Goal: Task Accomplishment & Management: Complete application form

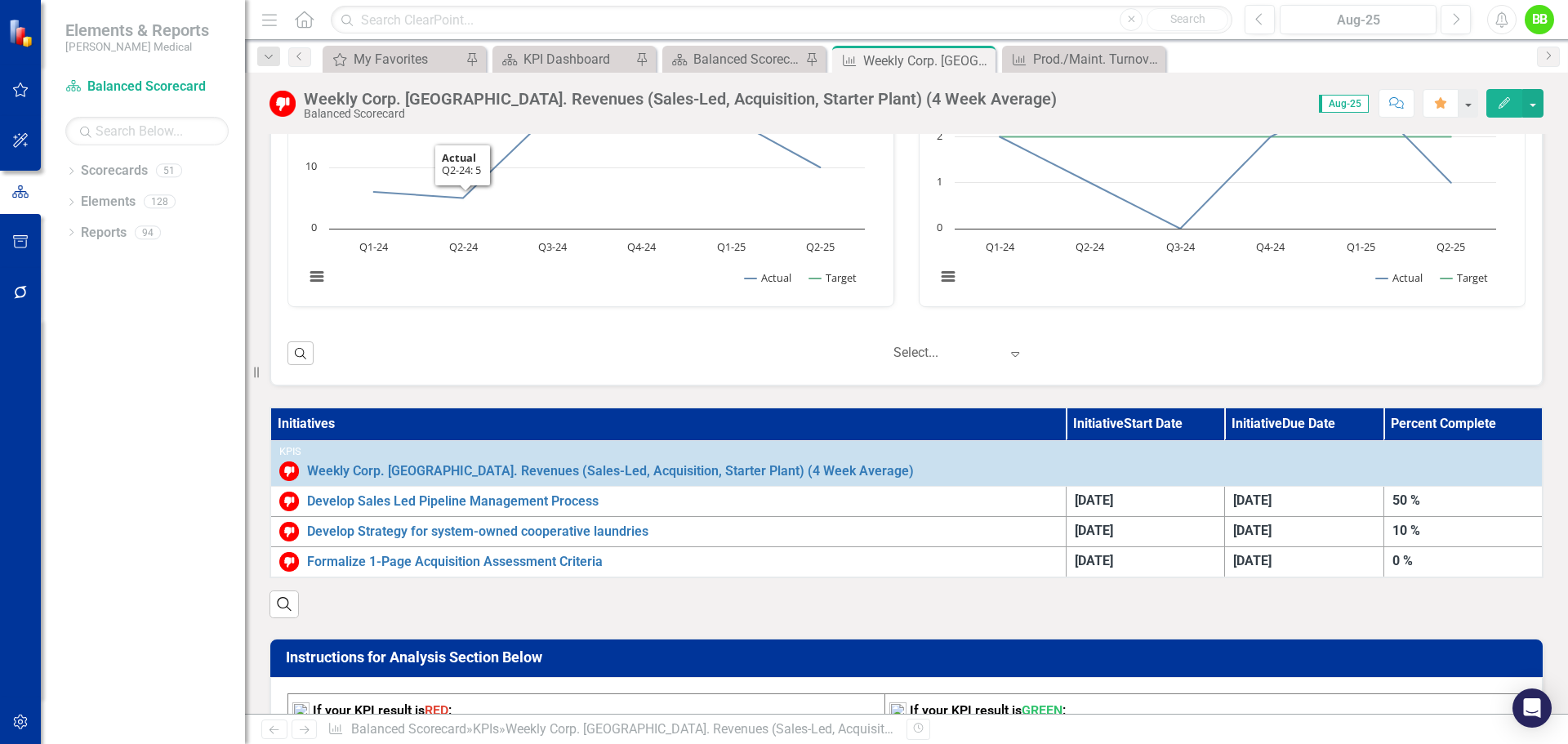
scroll to position [735, 0]
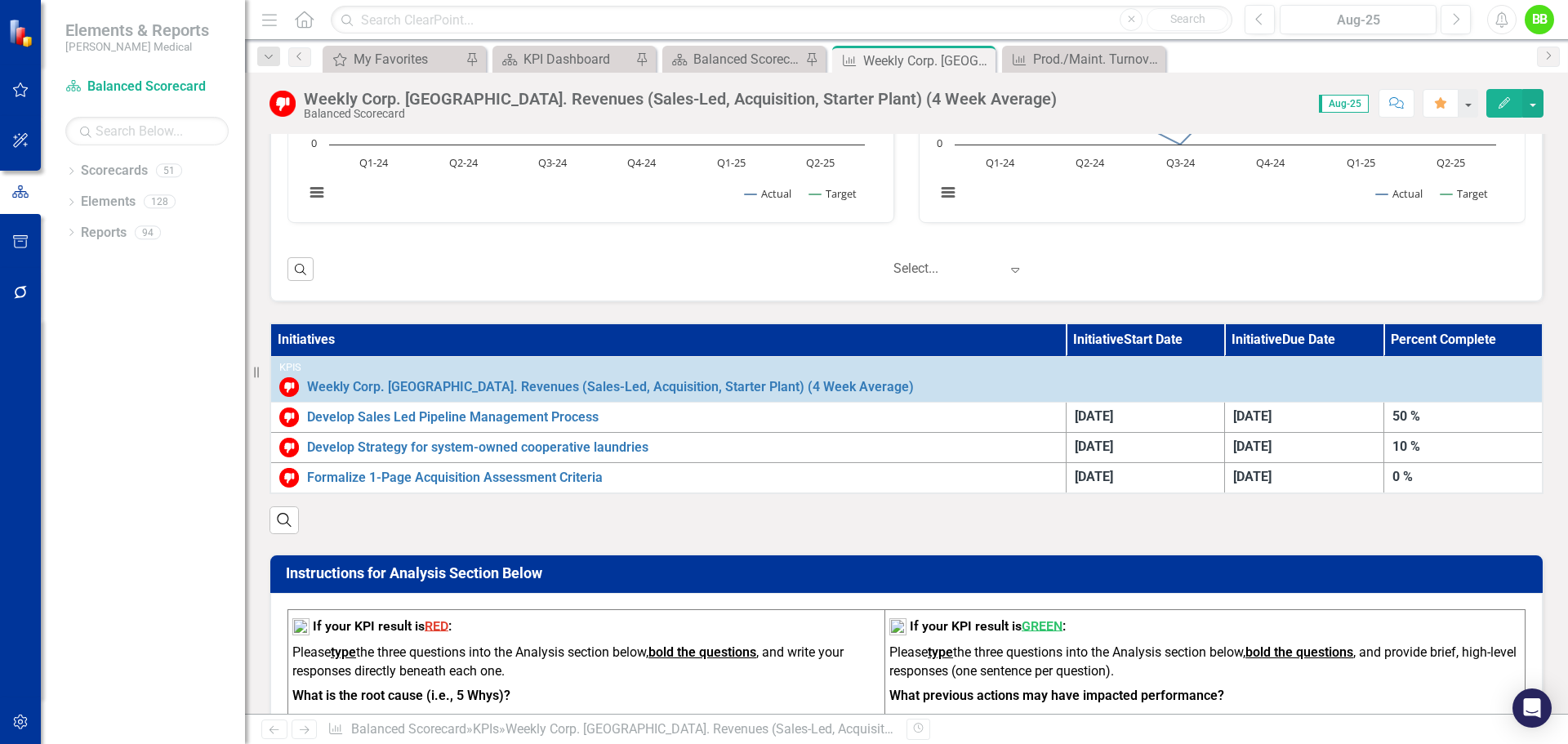
click at [375, 339] on th "Initiatives" at bounding box center [668, 340] width 795 height 33
click at [803, 341] on th "Initiatives" at bounding box center [668, 340] width 795 height 33
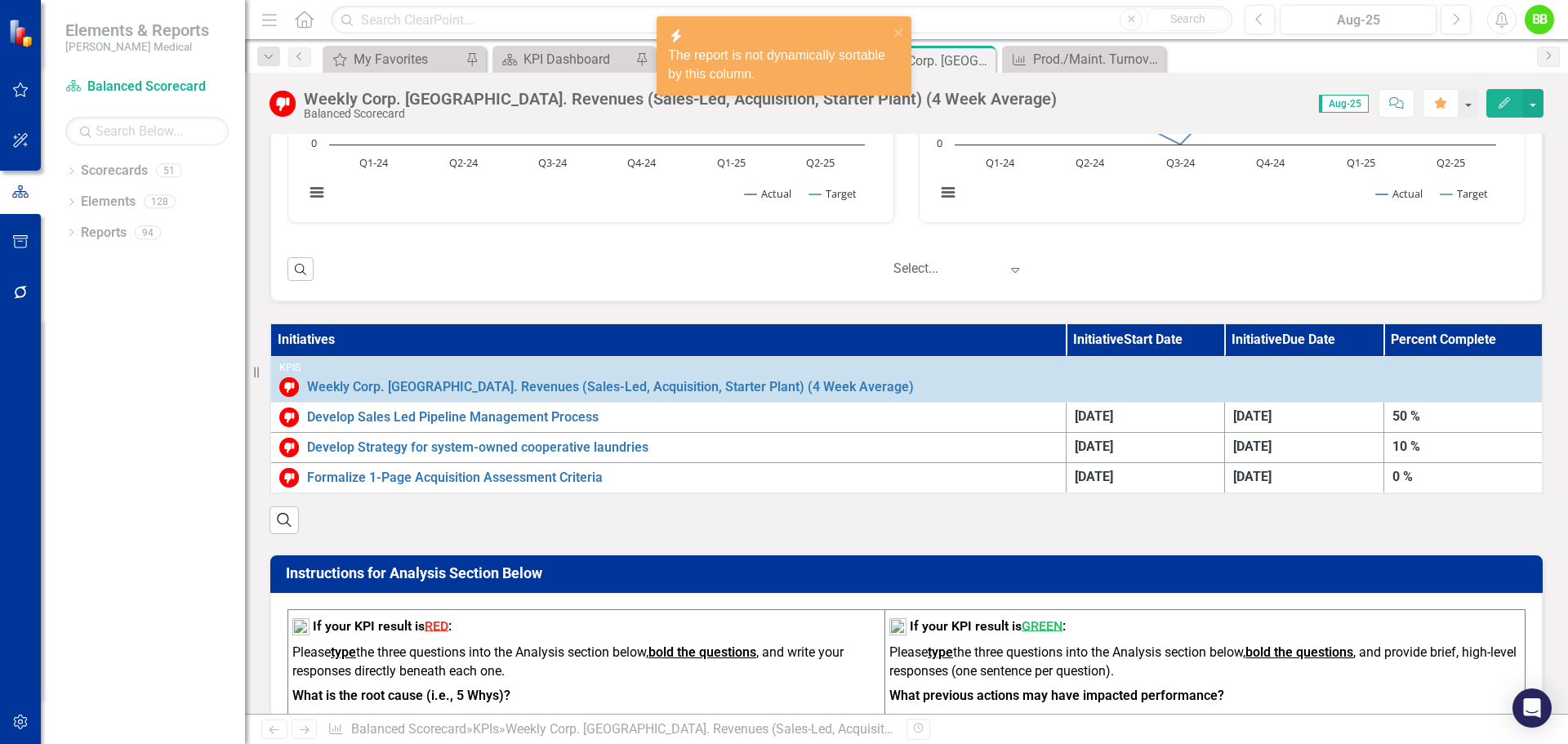
click at [803, 341] on th "Initiatives" at bounding box center [668, 340] width 795 height 33
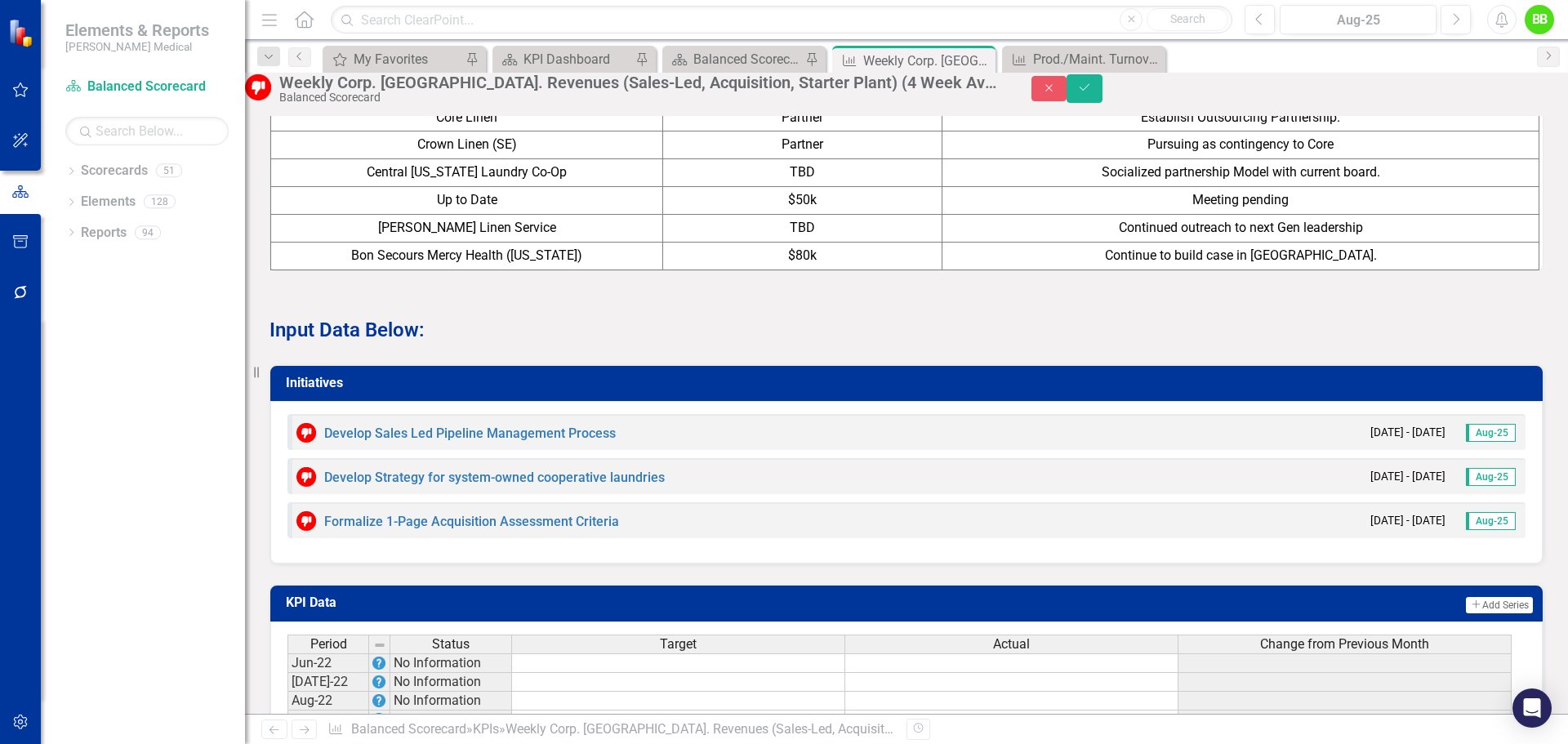
scroll to position [1798, 0]
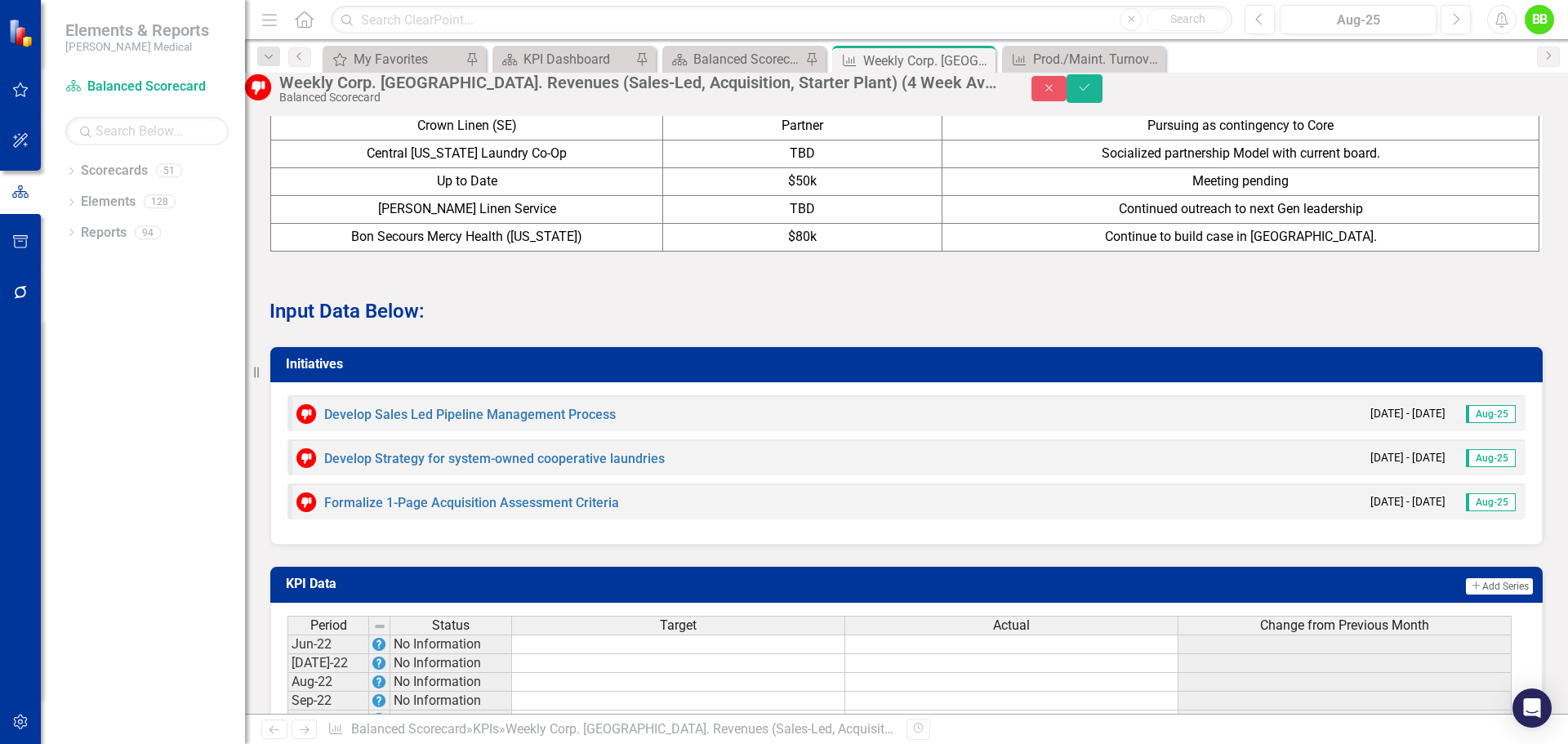
click at [512, 326] on div "Input Data Below:" at bounding box center [906, 289] width 1298 height 74
click at [1092, 94] on icon "Save" at bounding box center [1084, 87] width 15 height 11
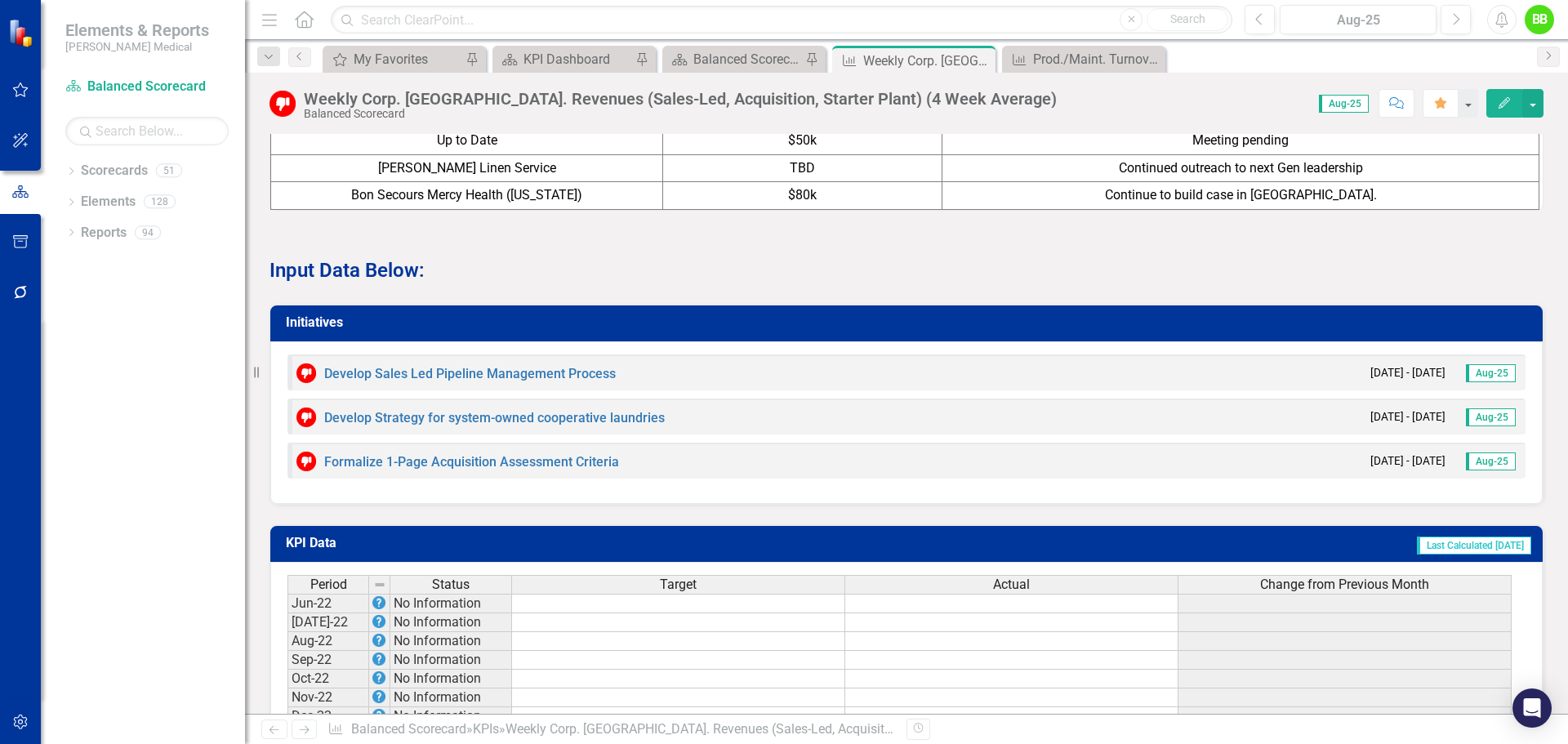
click at [656, 330] on h3 "Initiatives" at bounding box center [909, 323] width 1247 height 15
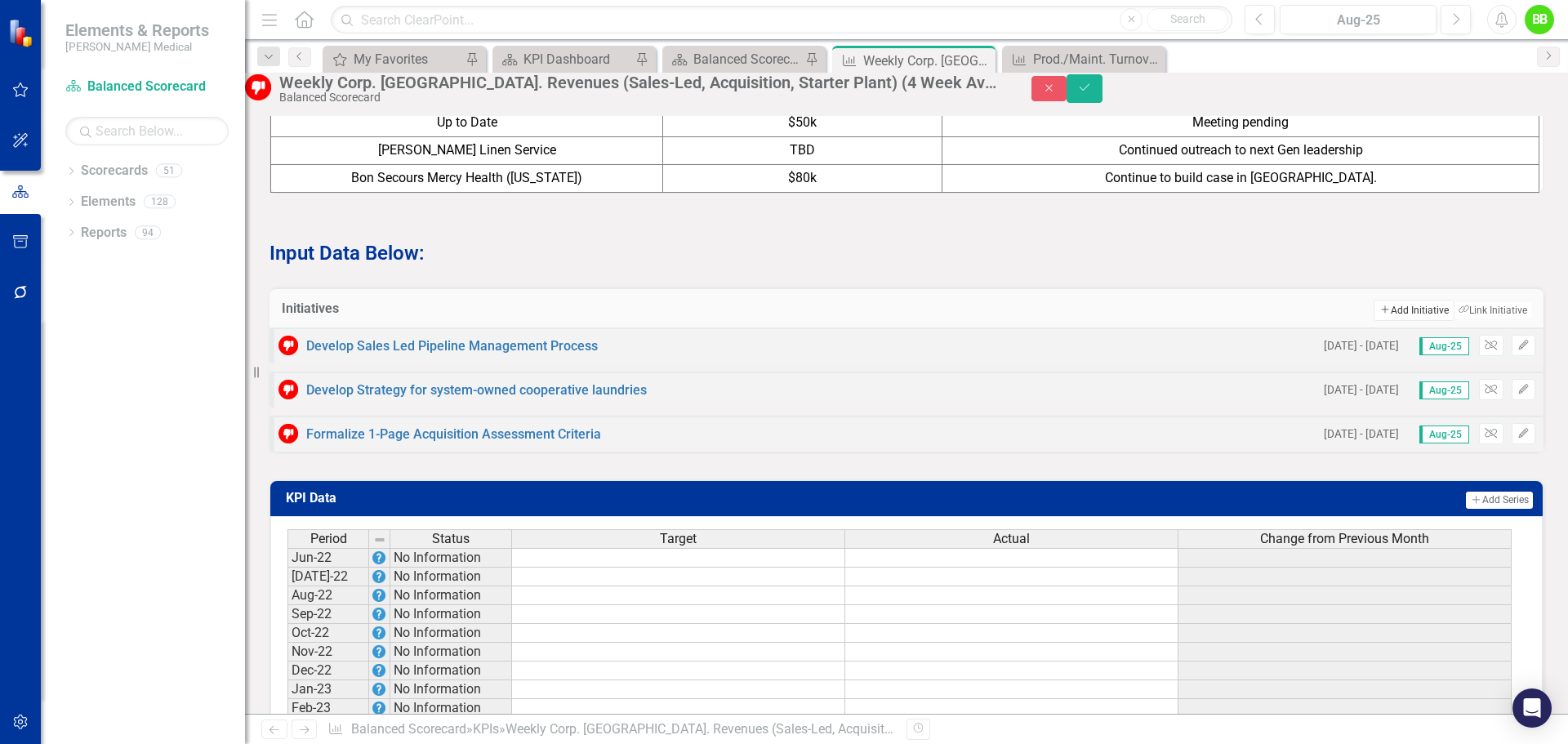
click at [1400, 321] on button "Add Add Initiative" at bounding box center [1414, 310] width 80 height 21
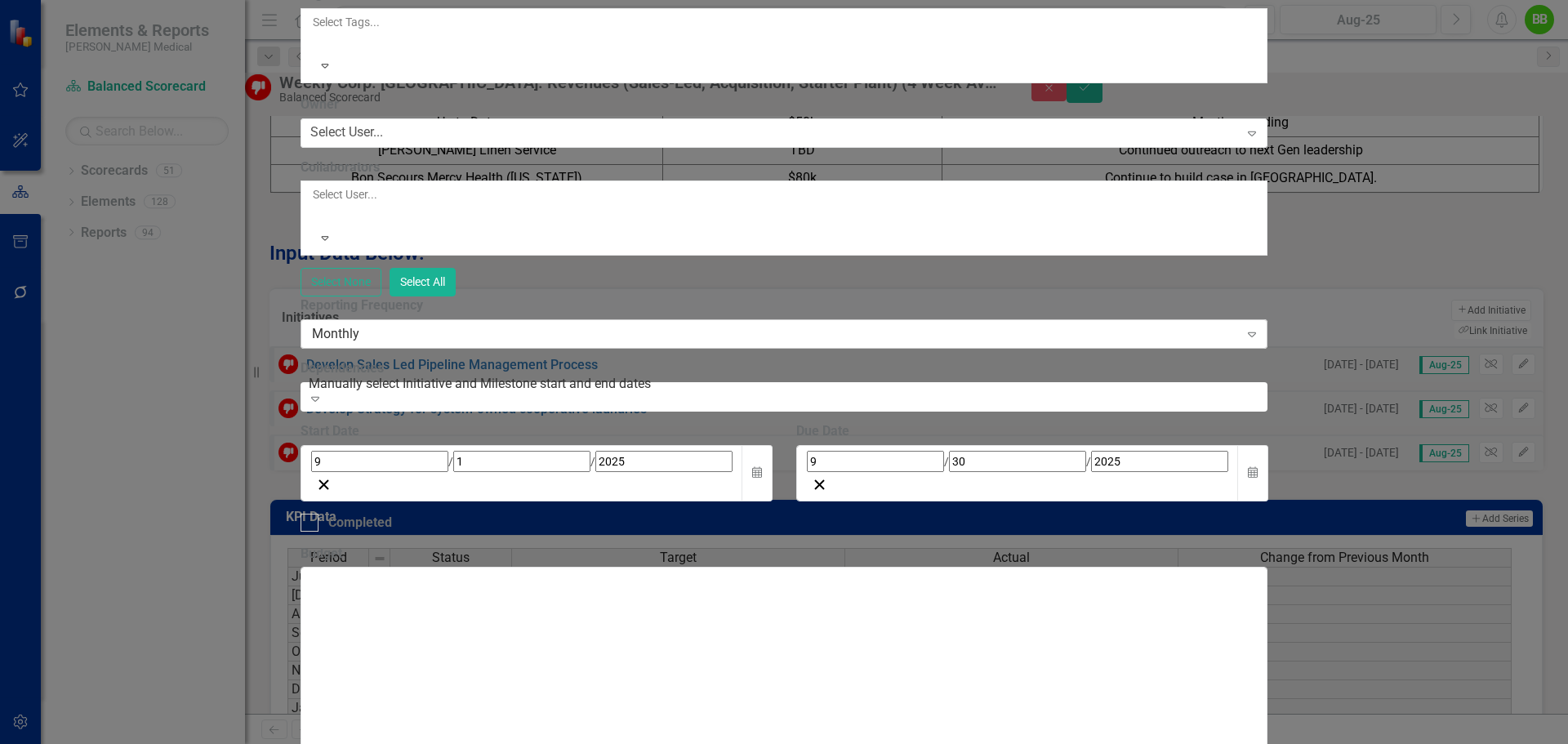
scroll to position [163, 0]
type input "Clarify Pitch Message and Follow-On"
click at [448, 451] on input "9" at bounding box center [380, 461] width 137 height 21
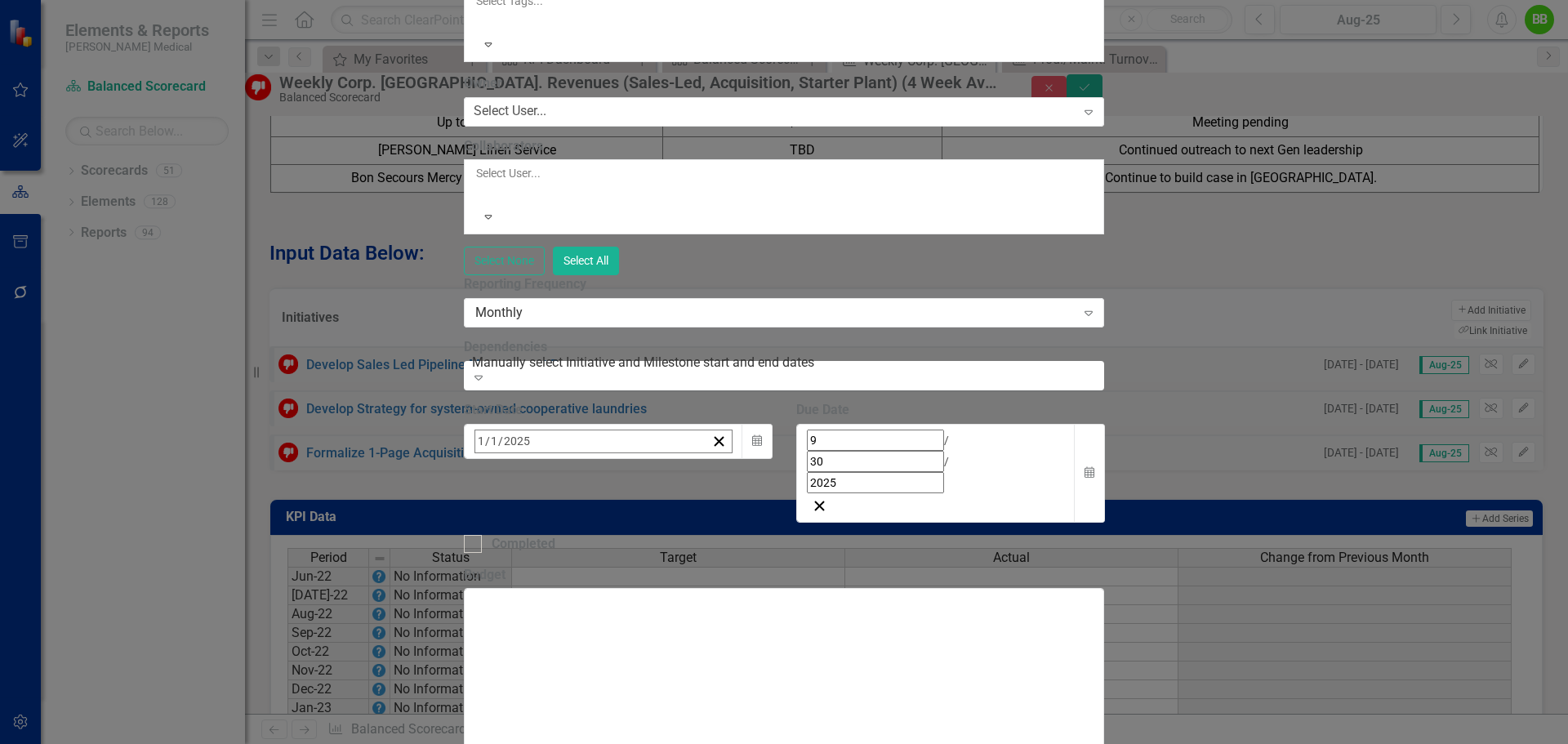
type input "10"
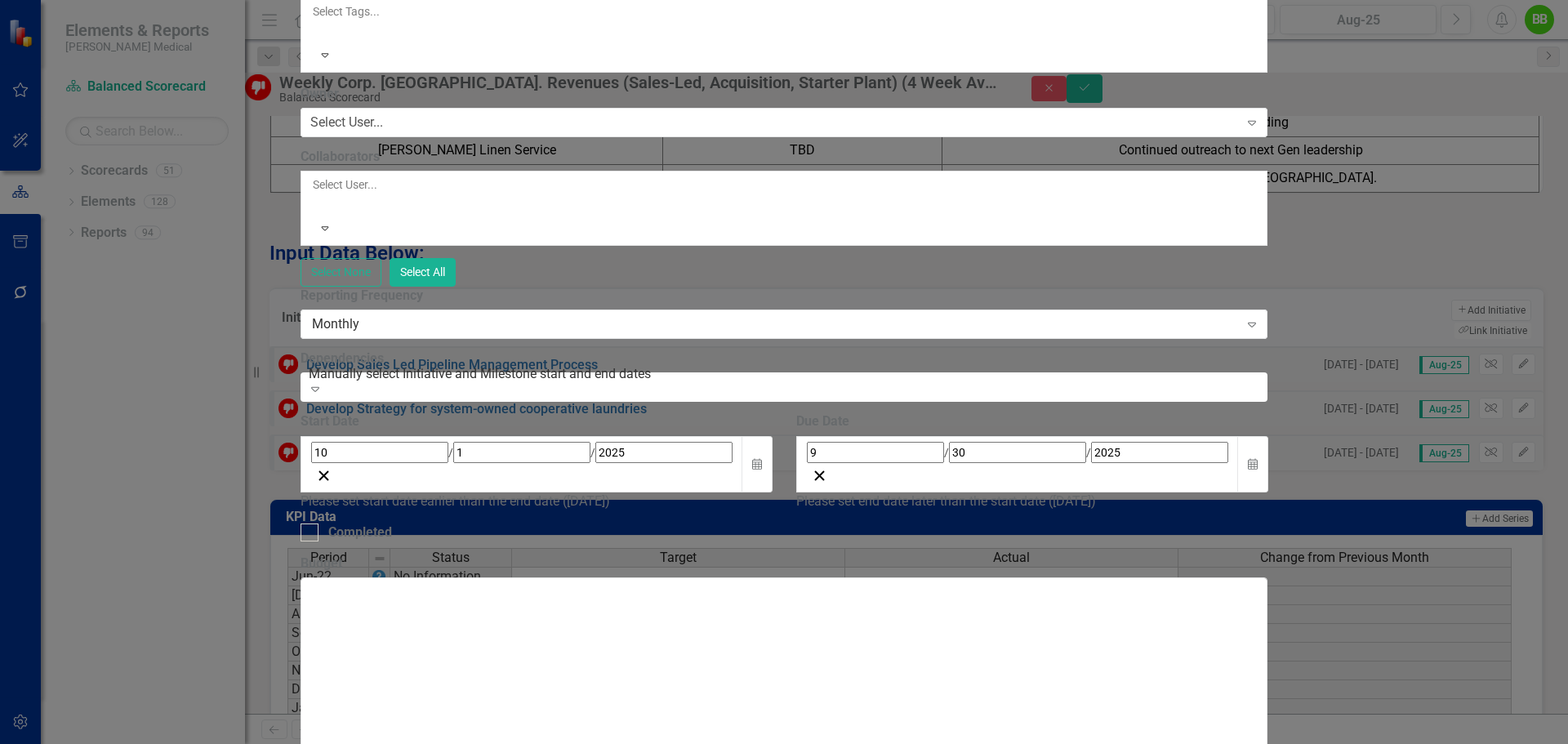
click at [944, 442] on input "9" at bounding box center [876, 452] width 137 height 21
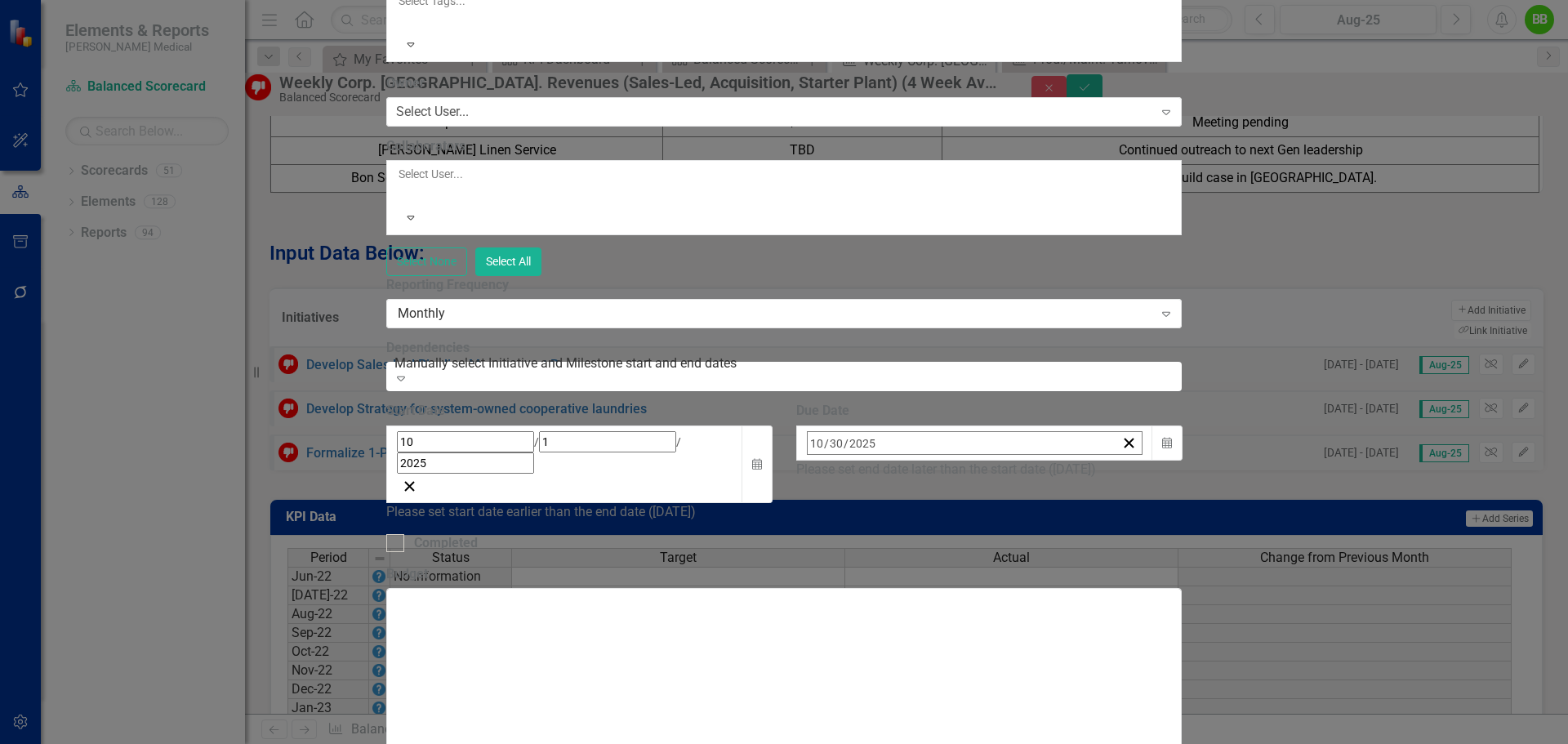
type input "10"
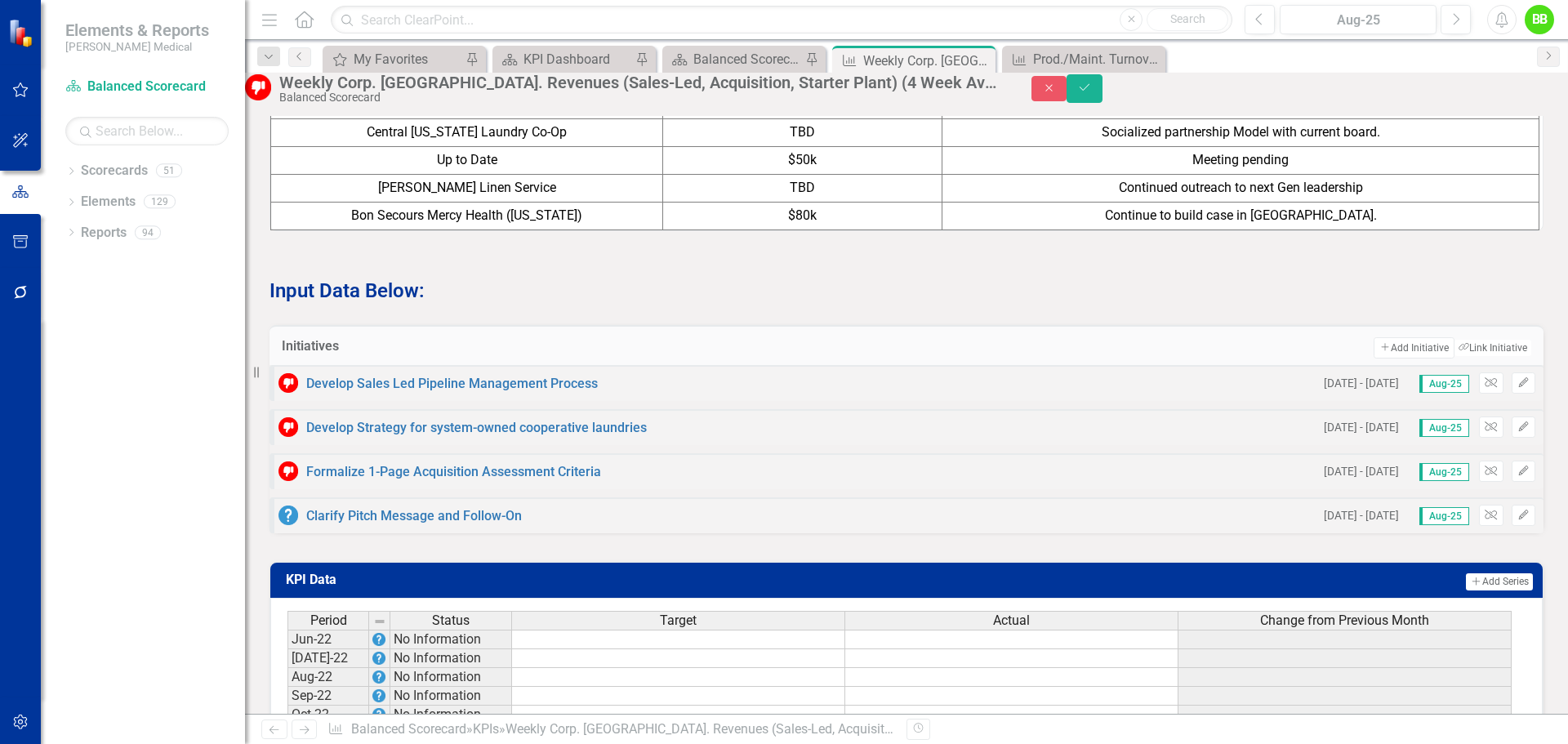
scroll to position [1750, 0]
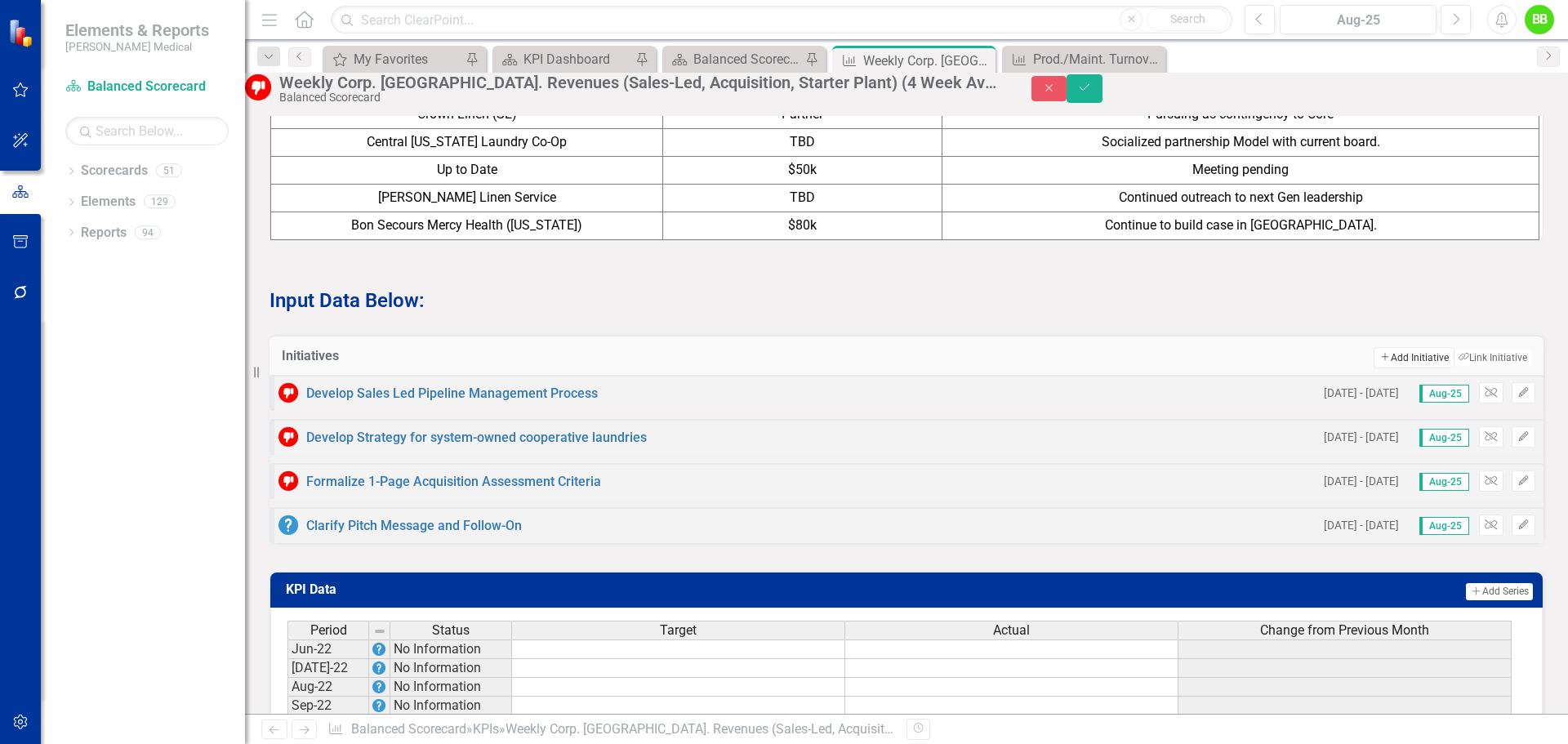
click at [1392, 369] on button "Add Add Initiative" at bounding box center [1414, 358] width 80 height 21
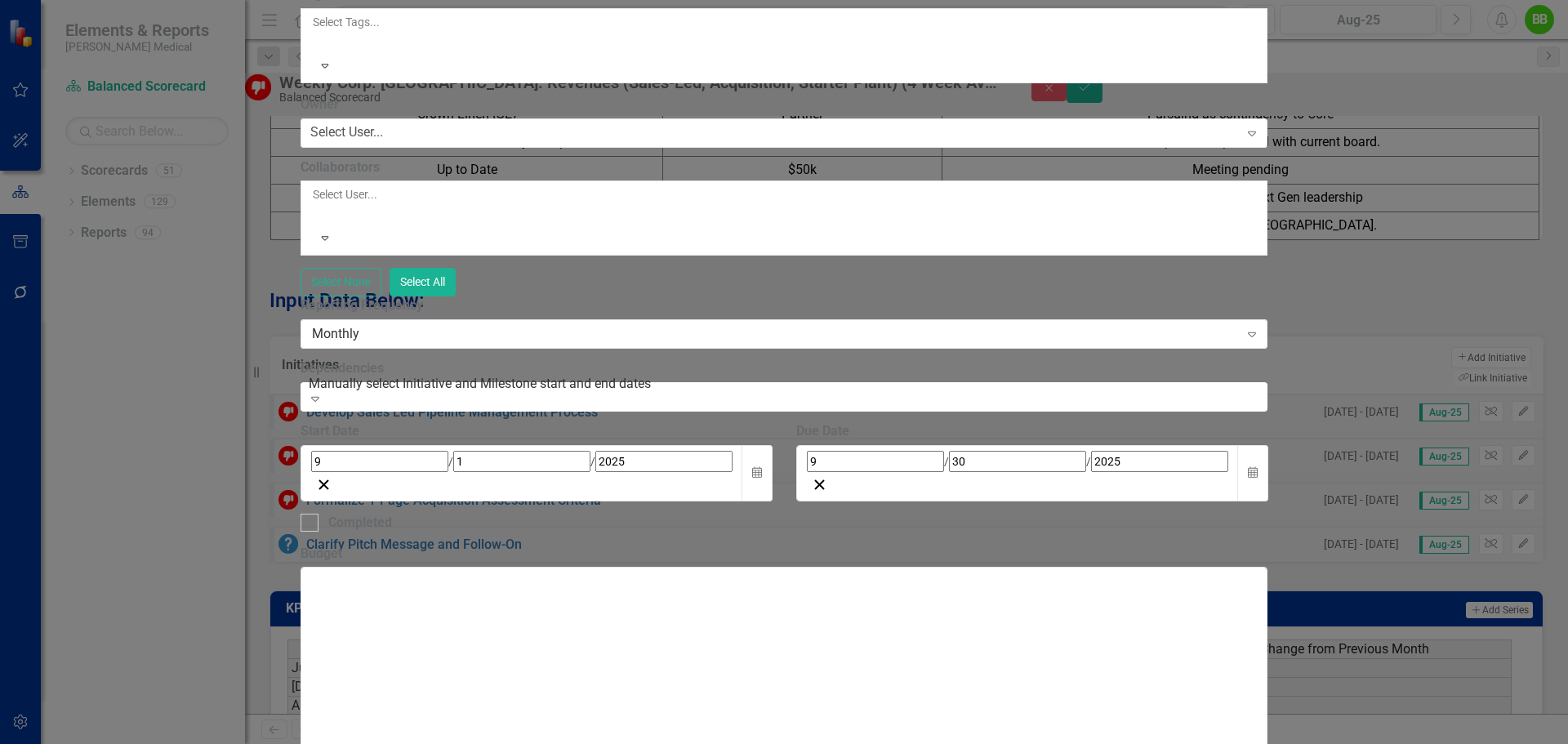
type input "C"
type input "Define Target List and Specify Call Frequency"
click at [534, 451] on div "[DATE]" at bounding box center [522, 461] width 421 height 21
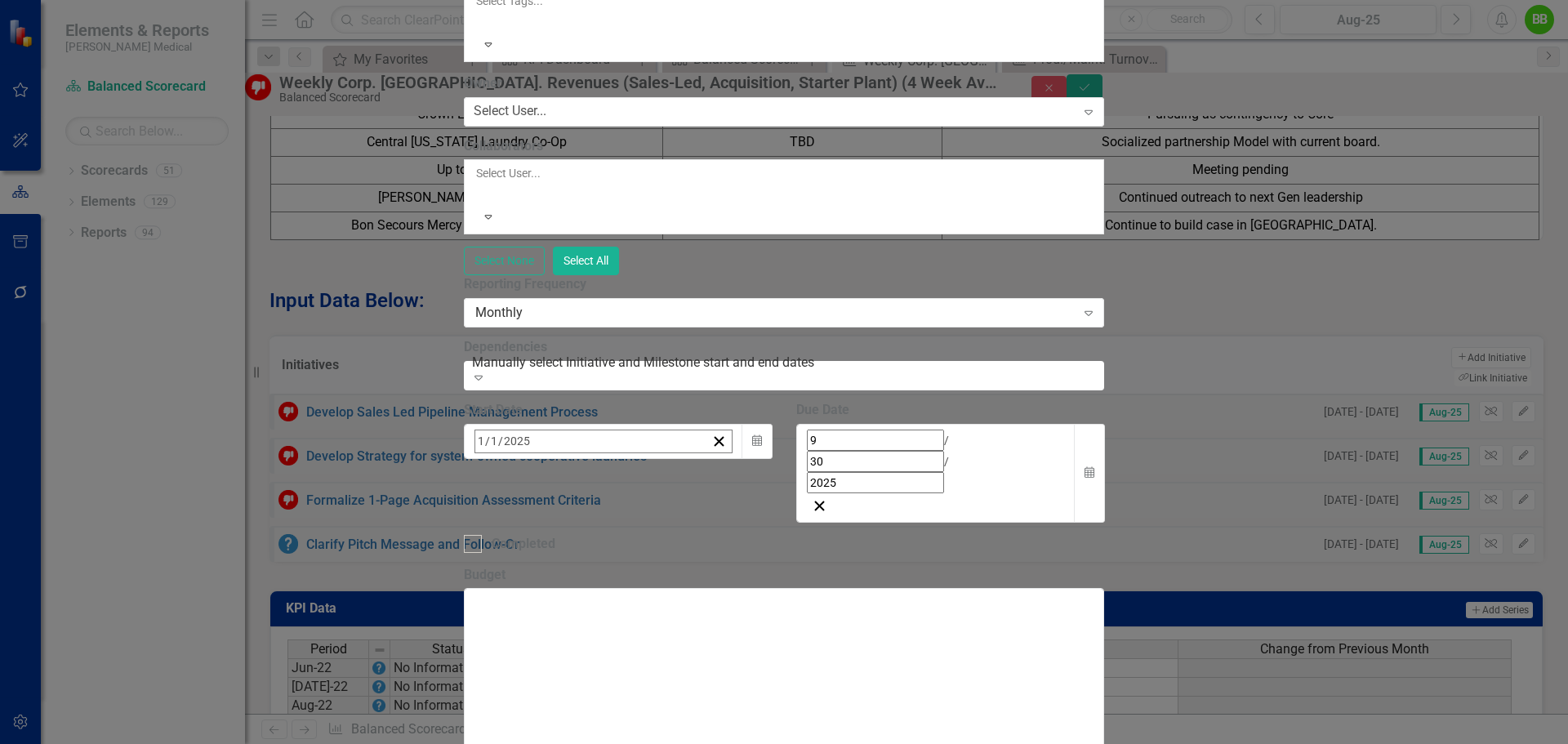
type input "10"
click at [497, 430] on input "1" at bounding box center [501, 441] width 8 height 22
type input "15"
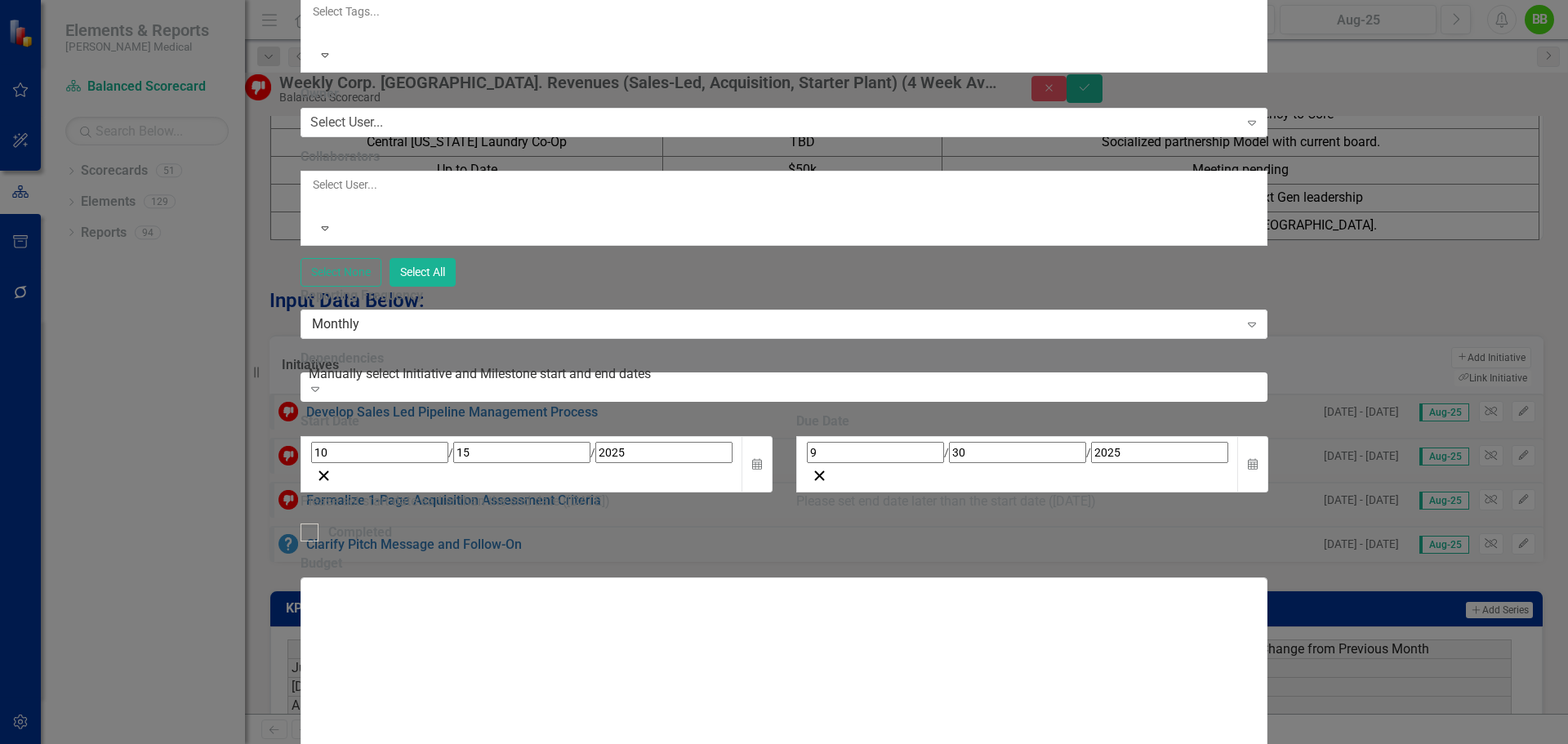
click at [944, 442] on input "9" at bounding box center [876, 452] width 137 height 21
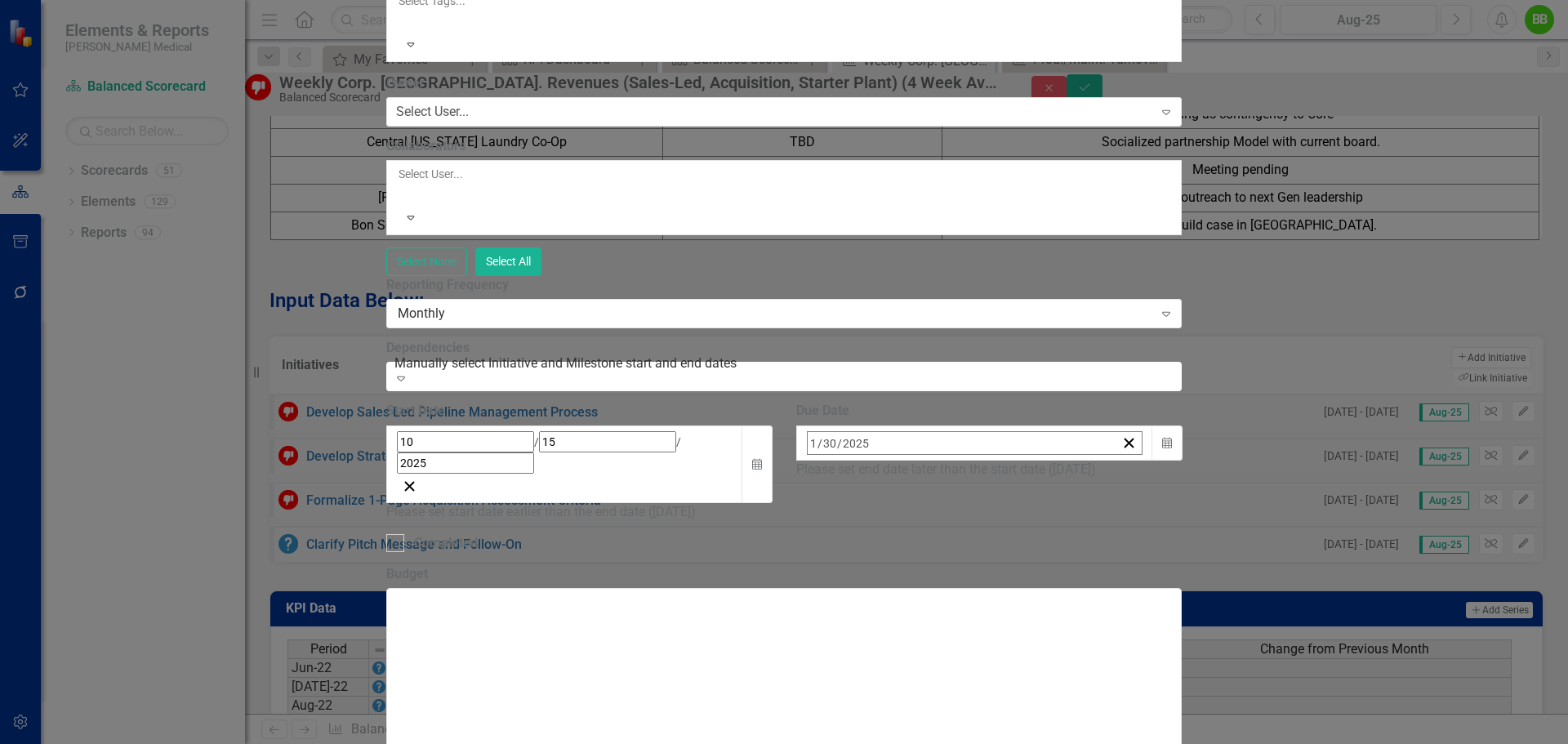
type input "10"
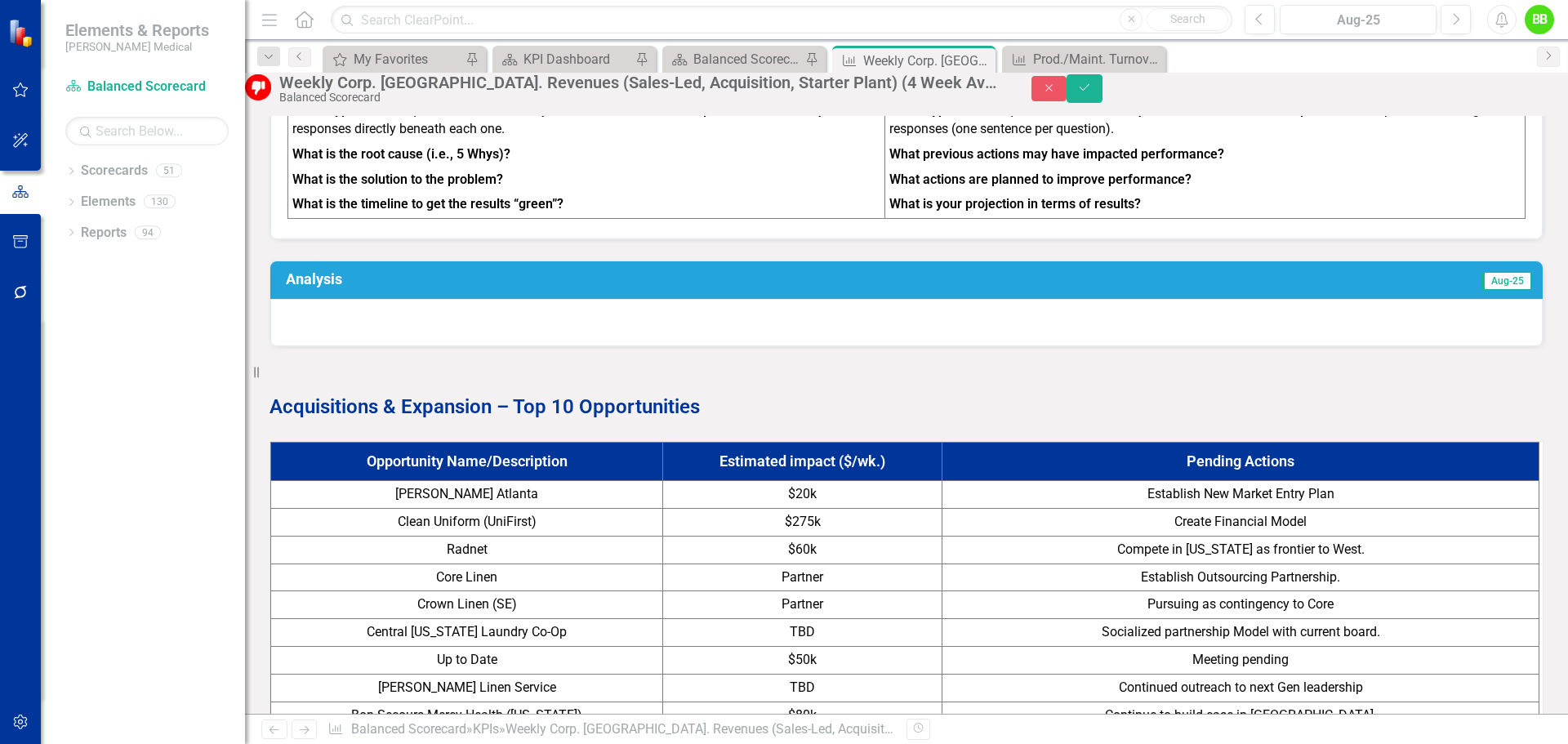
scroll to position [963, 0]
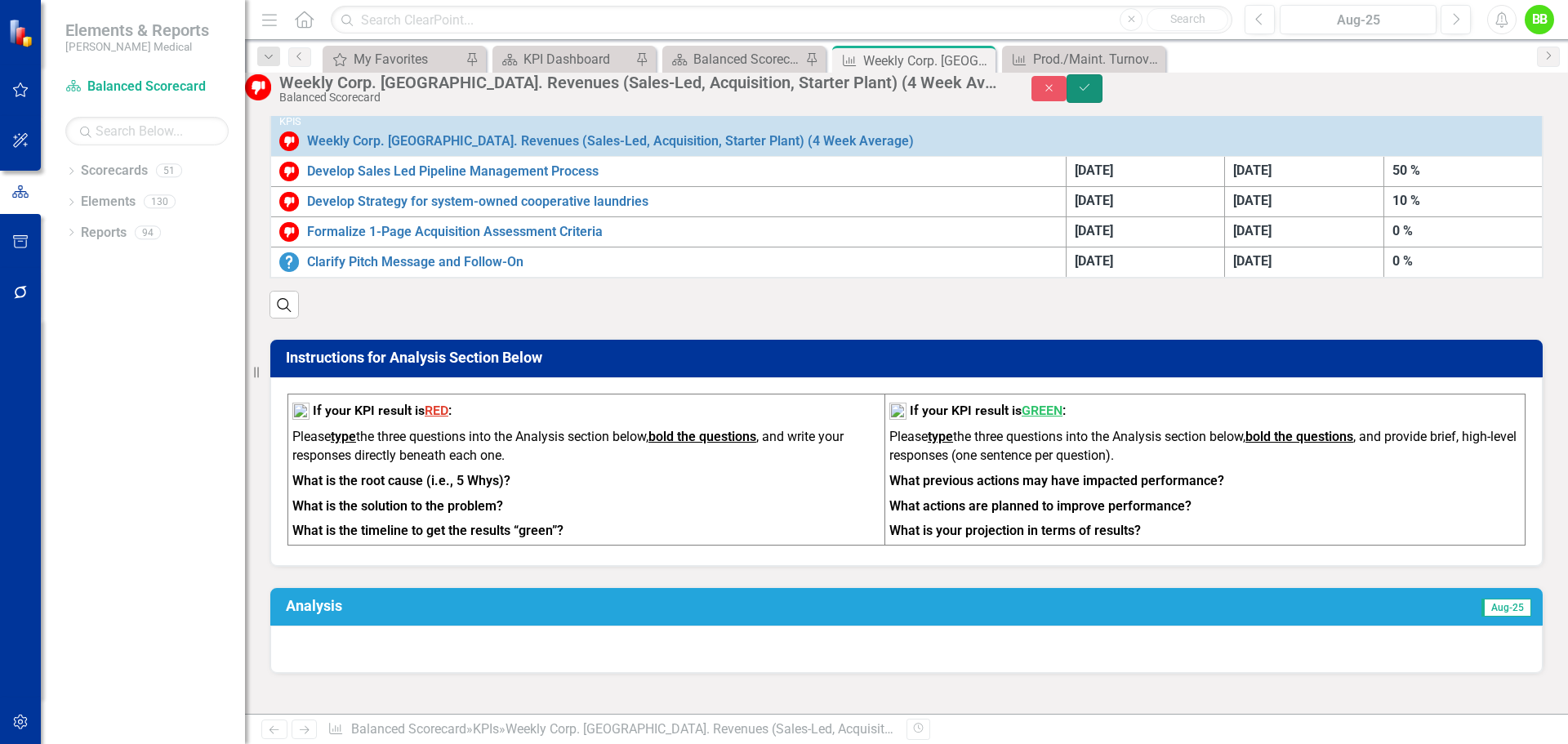
click at [1092, 94] on icon "Save" at bounding box center [1084, 87] width 15 height 11
